Goal: Transaction & Acquisition: Purchase product/service

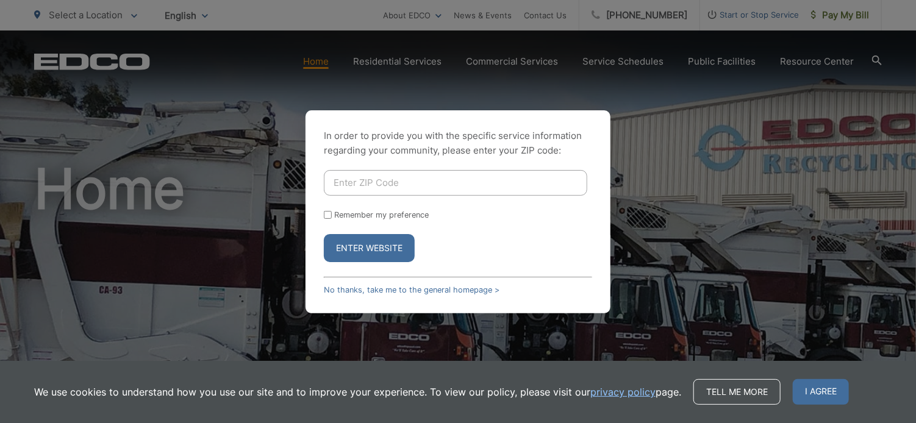
click at [341, 184] on input "Enter ZIP Code" at bounding box center [455, 183] width 263 height 26
type input "92029"
click at [361, 248] on button "Enter Website" at bounding box center [369, 248] width 91 height 28
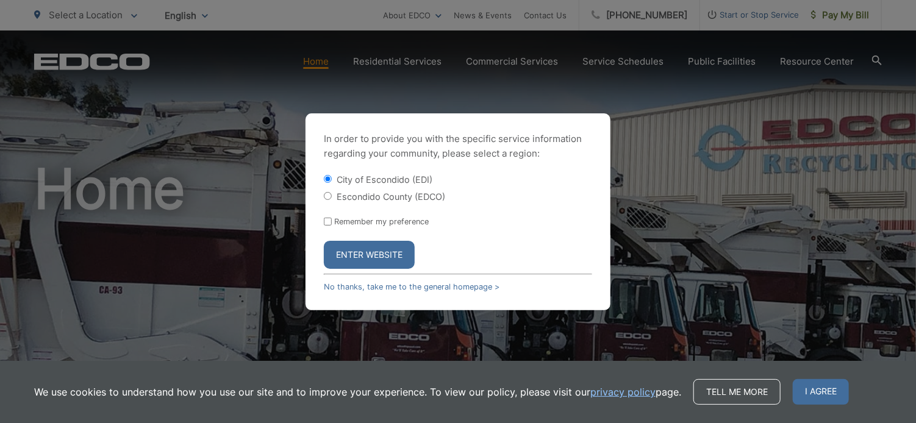
click at [327, 196] on input "Escondido County (EDCO)" at bounding box center [328, 196] width 8 height 8
radio input "true"
click at [326, 222] on input "Remember my preference" at bounding box center [328, 222] width 8 height 8
checkbox input "true"
click at [382, 258] on button "Enter Website" at bounding box center [369, 255] width 91 height 28
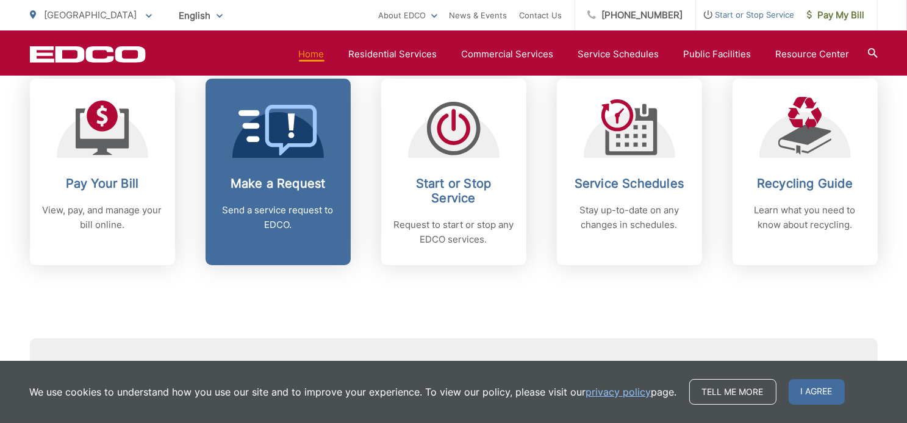
scroll to position [549, 0]
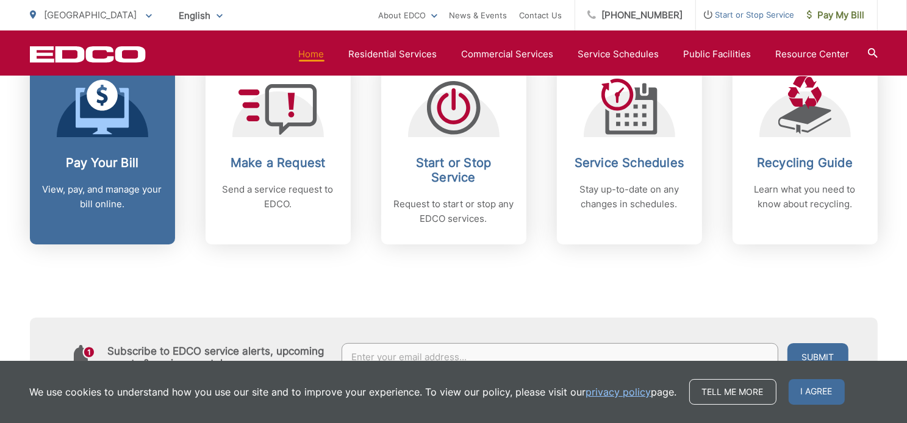
click at [107, 144] on link "Pay Your Bill View, pay, and manage your bill online." at bounding box center [102, 151] width 145 height 187
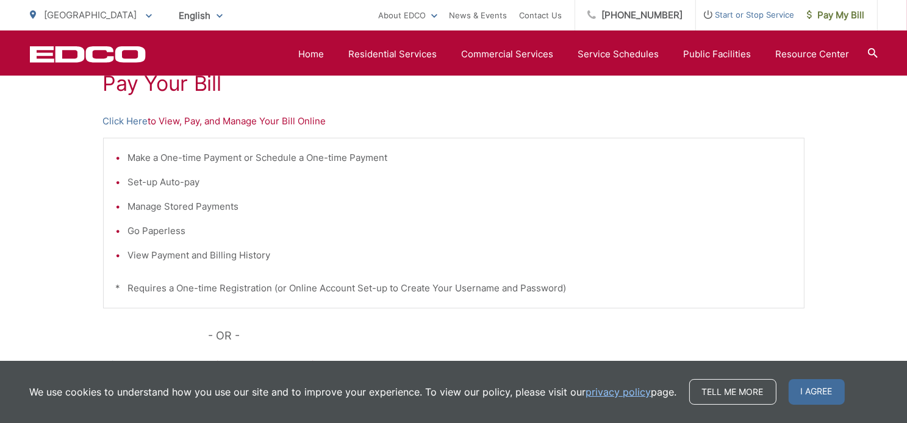
scroll to position [244, 0]
click at [173, 126] on p "Click Here to View, Pay, and Manage Your Bill Online" at bounding box center [453, 123] width 701 height 15
click at [130, 126] on link "Click Here" at bounding box center [125, 123] width 45 height 15
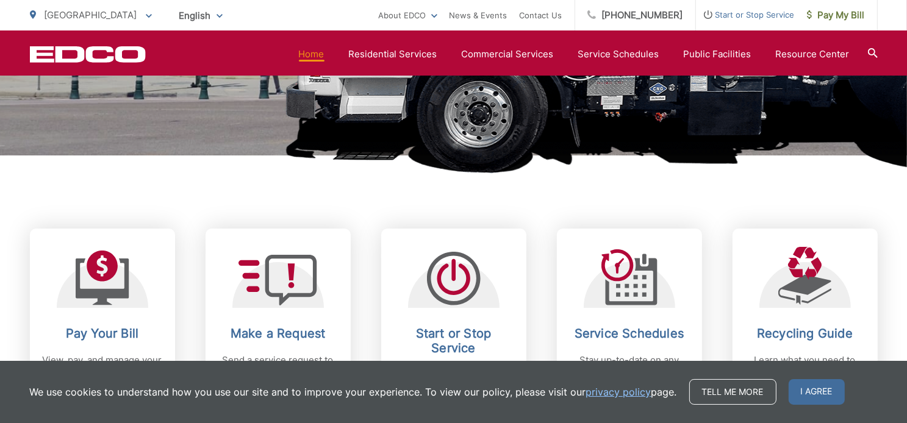
scroll to position [488, 0]
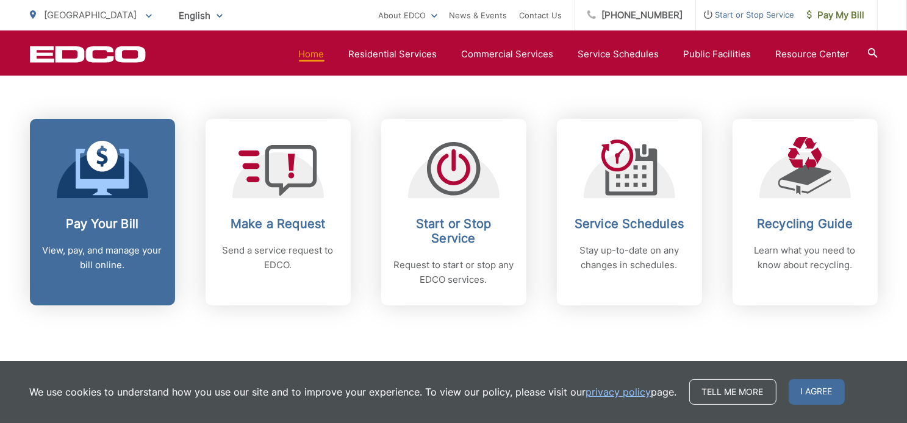
click at [93, 224] on h2 "Pay Your Bill" at bounding box center [102, 223] width 121 height 15
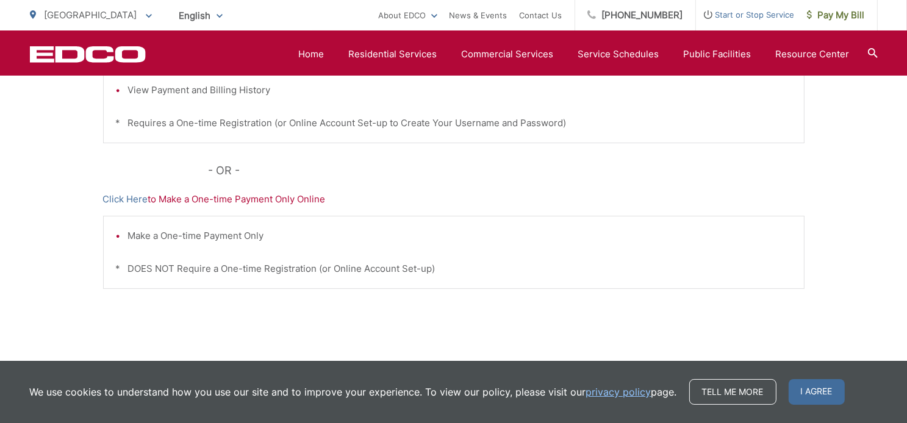
scroll to position [427, 0]
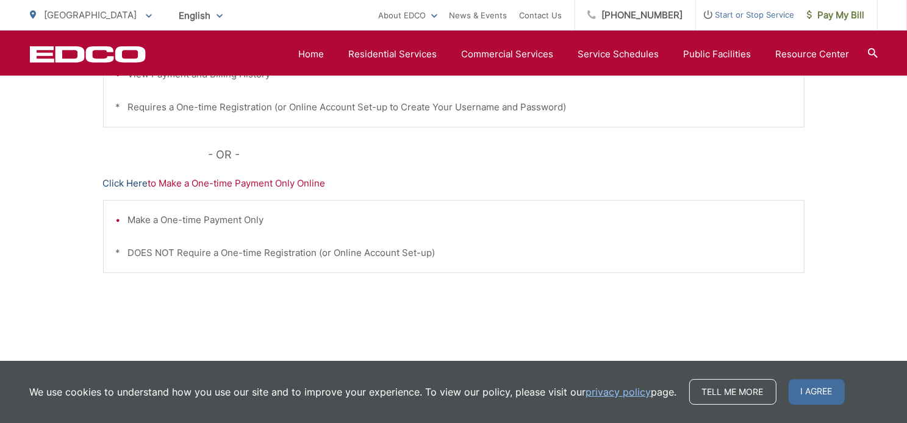
click at [127, 184] on link "Click Here" at bounding box center [125, 183] width 45 height 15
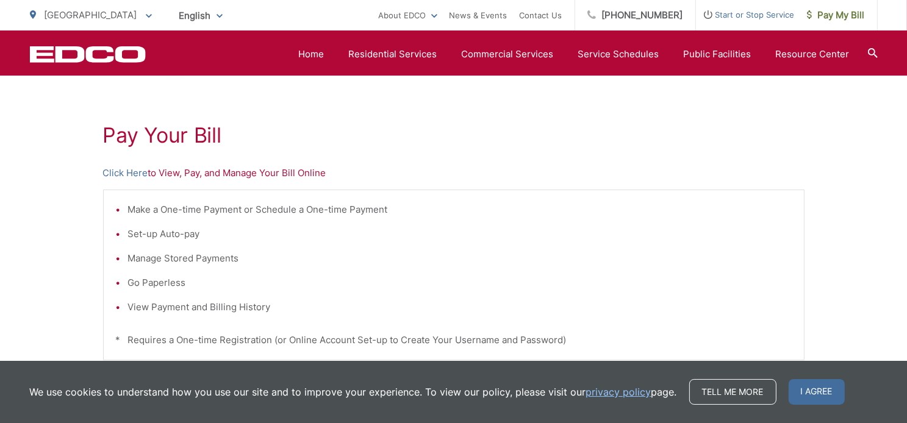
scroll to position [183, 0]
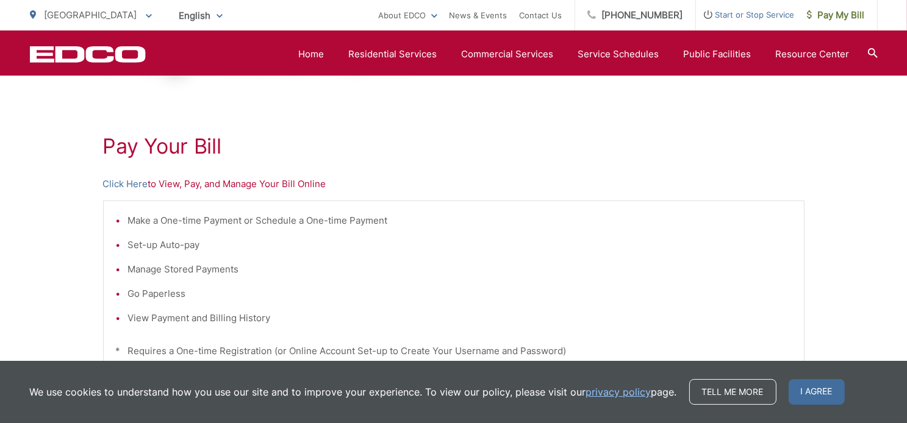
click at [174, 185] on p "Click Here to View, Pay, and Manage Your Bill Online" at bounding box center [453, 184] width 701 height 15
click at [129, 184] on link "Click Here" at bounding box center [125, 184] width 45 height 15
